Goal: Task Accomplishment & Management: Use online tool/utility

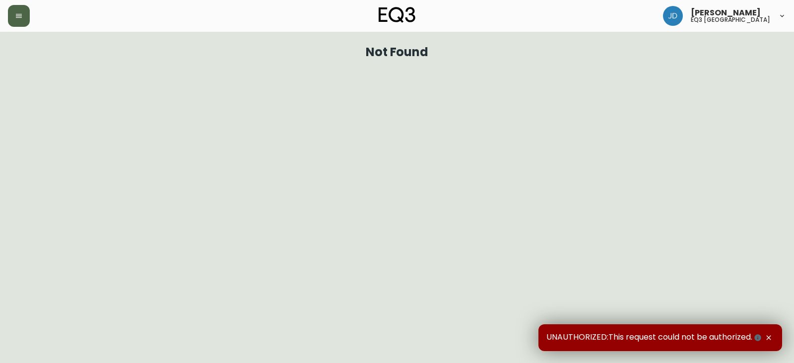
click at [24, 23] on button "button" at bounding box center [19, 16] width 22 height 22
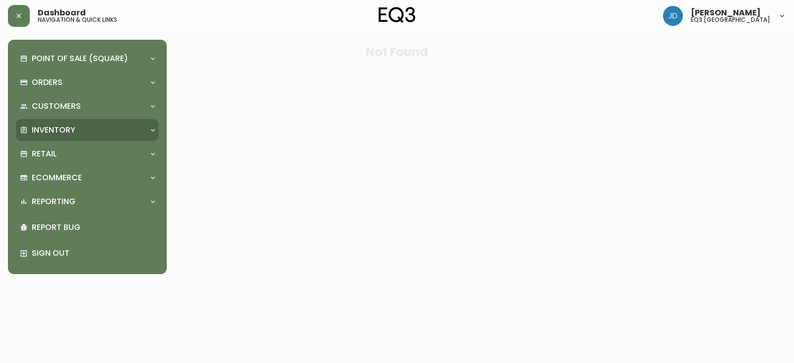
click at [75, 132] on div "Inventory" at bounding box center [82, 129] width 125 height 11
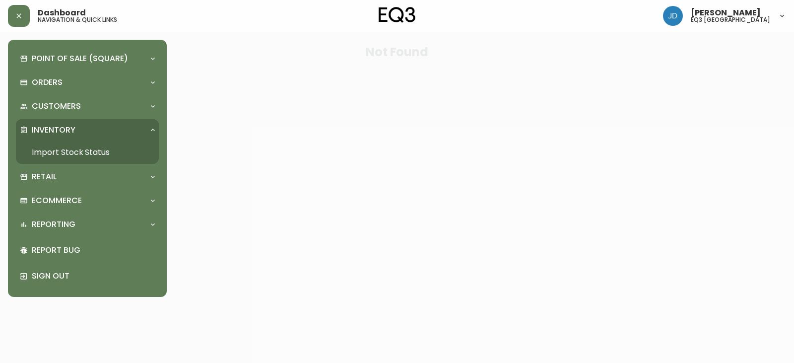
click at [80, 155] on link "Import Stock Status" at bounding box center [87, 152] width 143 height 23
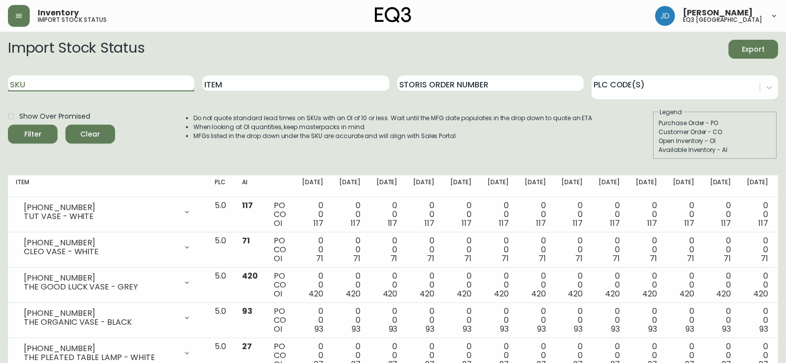
click at [118, 87] on input "SKU" at bounding box center [101, 83] width 186 height 16
type input "3020-663-13-A"
click at [8, 124] on button "Filter" at bounding box center [33, 133] width 50 height 19
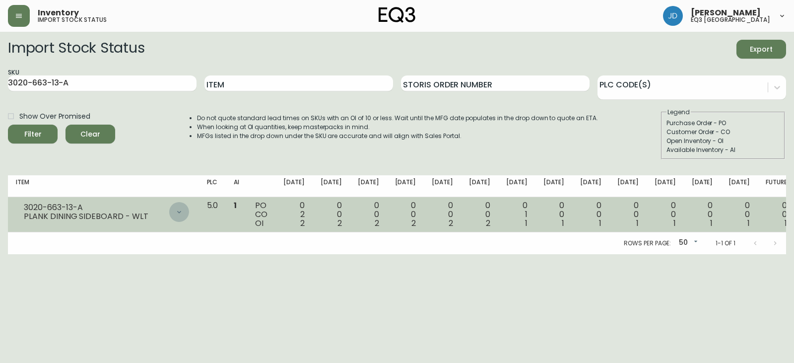
click at [183, 209] on icon at bounding box center [179, 212] width 8 height 8
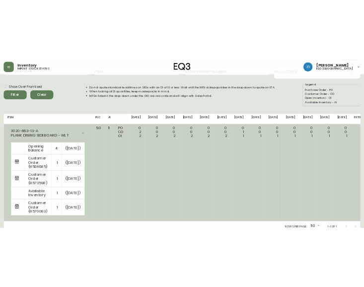
scroll to position [80, 0]
